Goal: Task Accomplishment & Management: Manage account settings

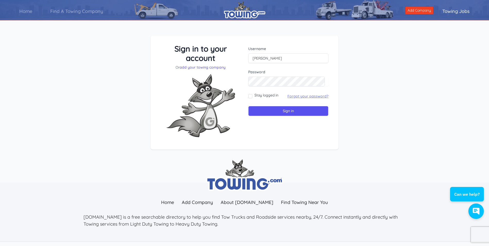
click at [301, 97] on link "Forgot your password?" at bounding box center [307, 96] width 41 height 5
